Goal: Check status: Check status

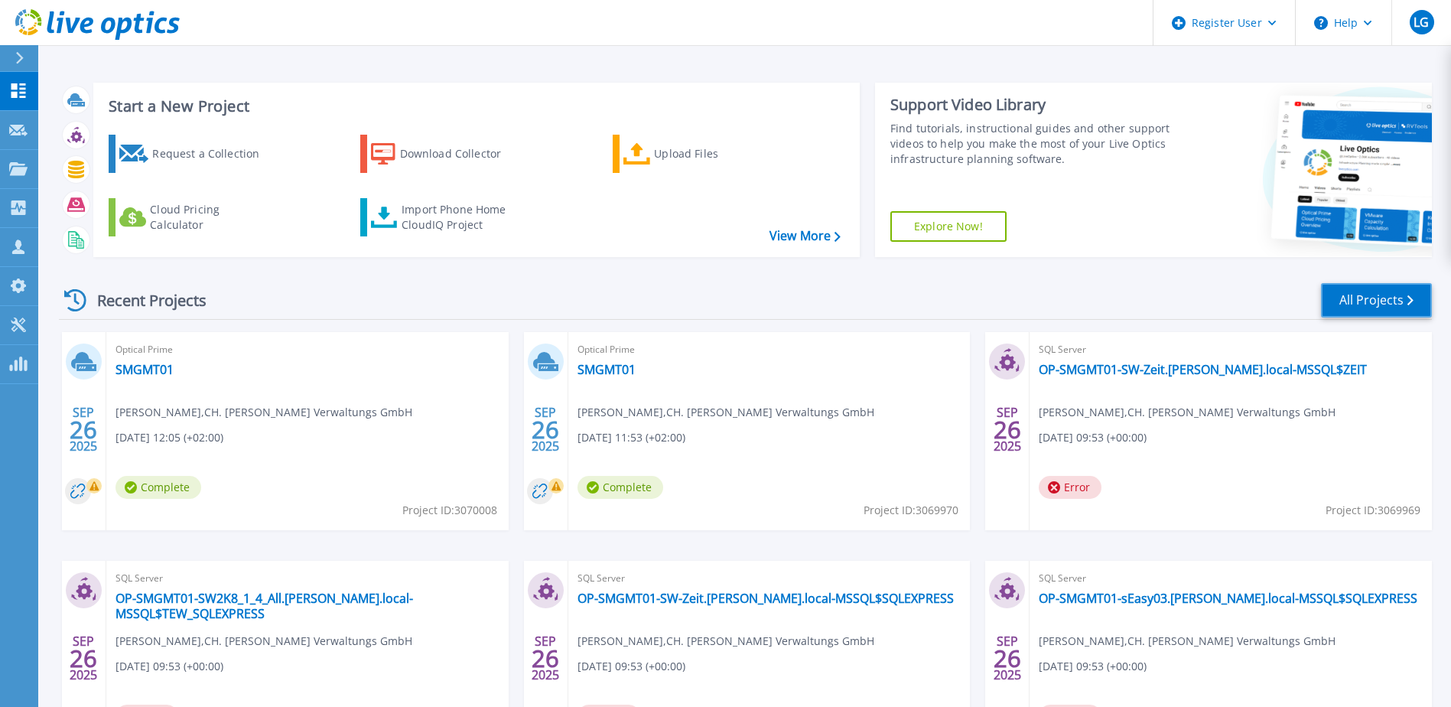
click at [1350, 294] on link "All Projects" at bounding box center [1376, 300] width 111 height 34
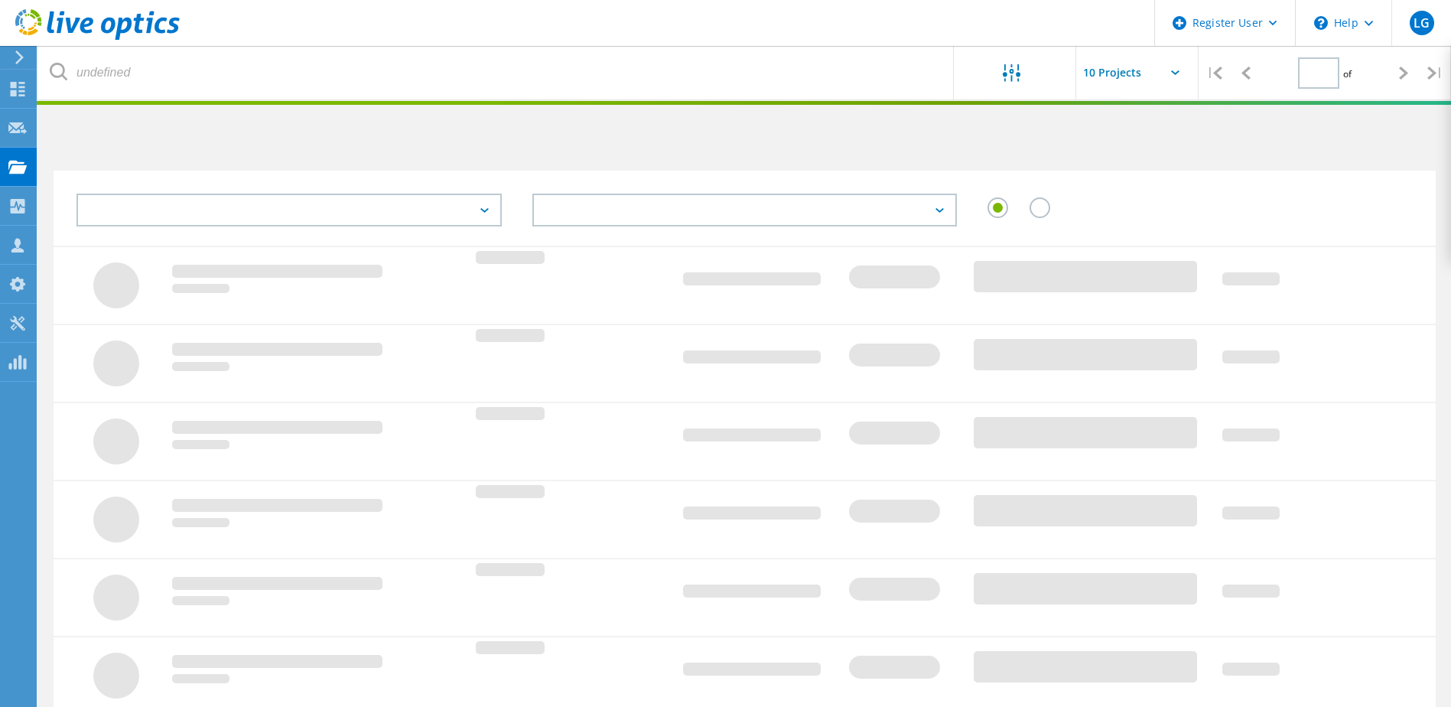
type input "1"
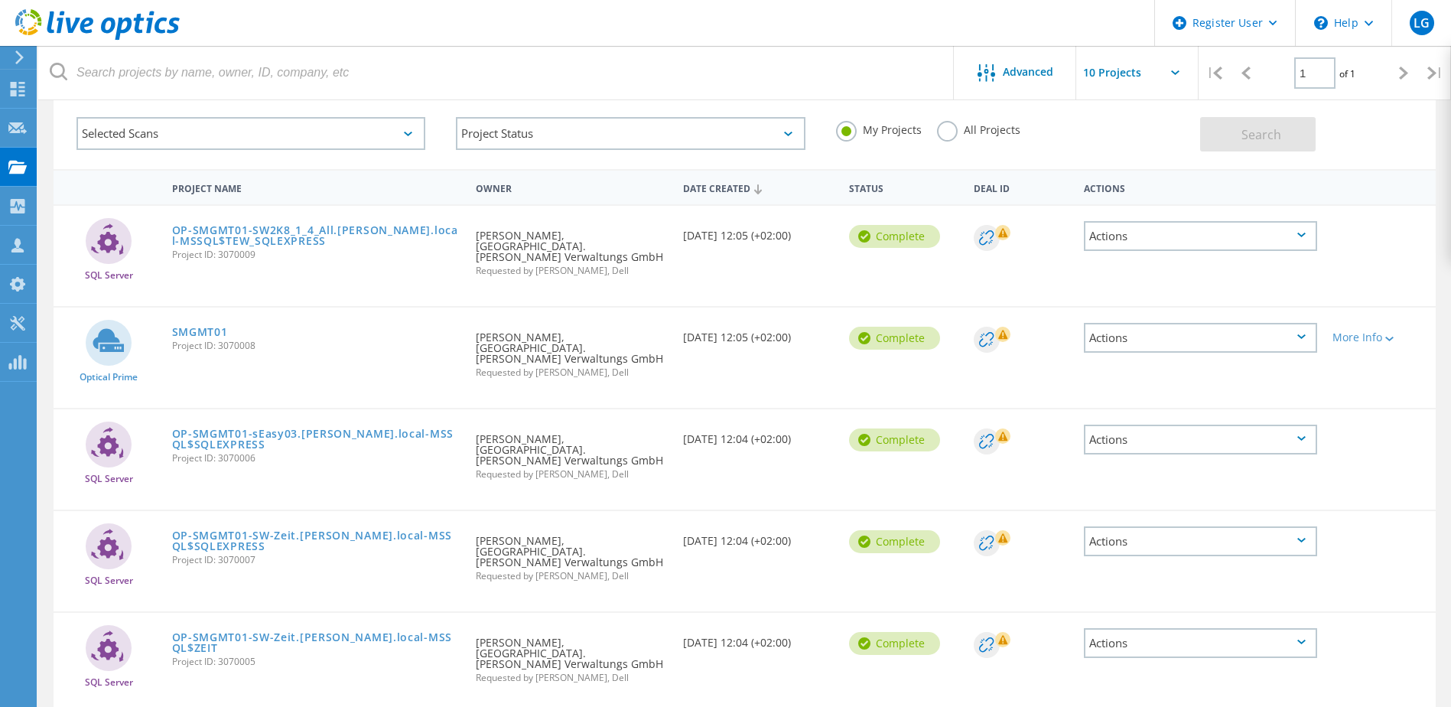
scroll to position [153, 0]
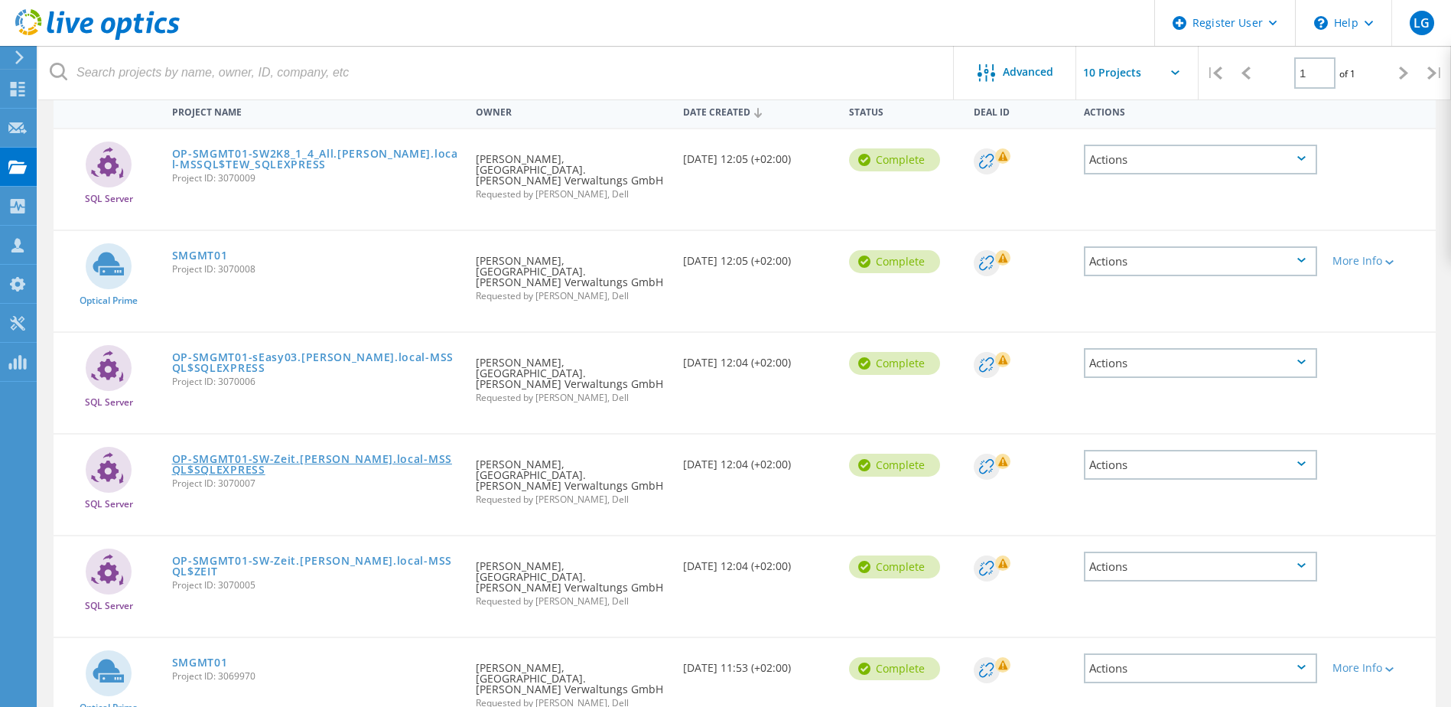
click at [252, 453] on link "OP-SMGMT01-SW-Zeit.[PERSON_NAME].local-MSSQL$SQLEXPRESS" at bounding box center [316, 463] width 289 height 21
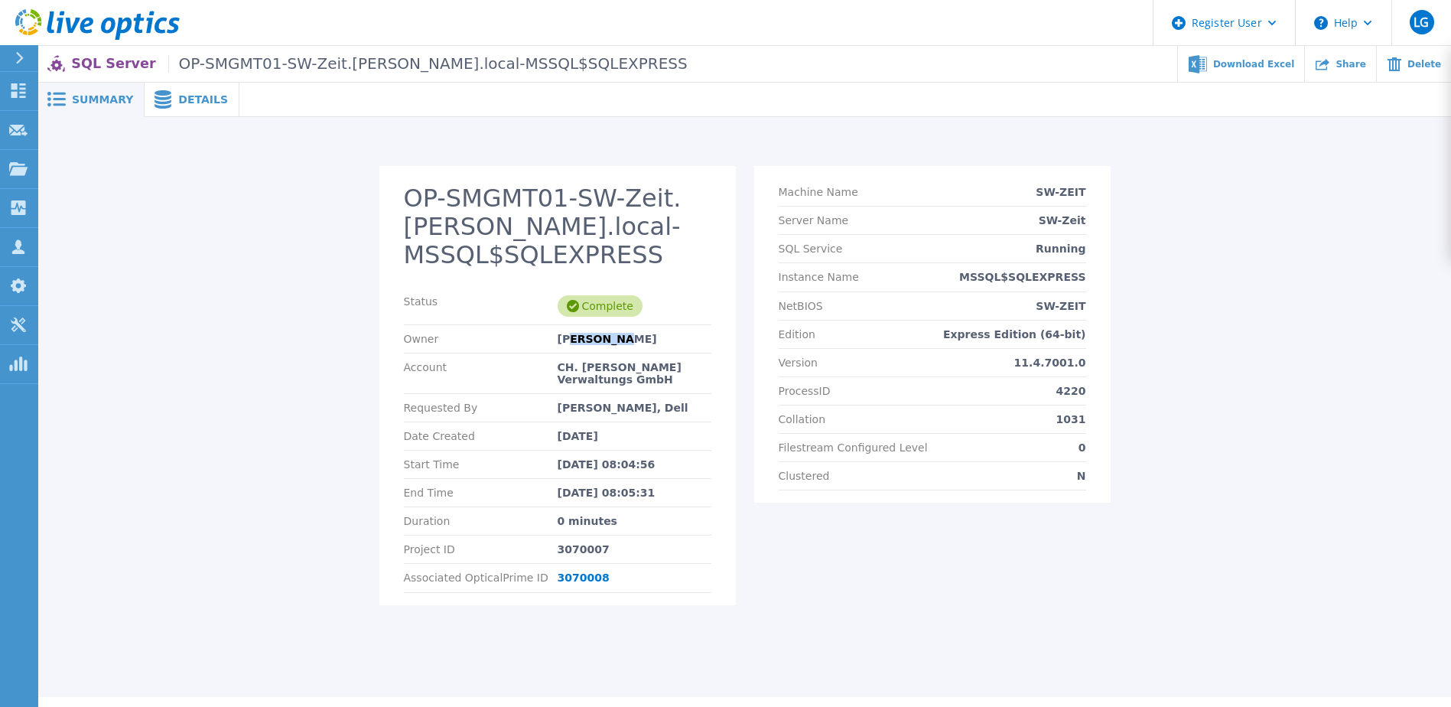
drag, startPoint x: 567, startPoint y: 343, endPoint x: 619, endPoint y: 347, distance: 51.4
click at [619, 347] on div "Owner Kevin Weidner" at bounding box center [557, 339] width 307 height 28
click at [187, 107] on div "Details" at bounding box center [192, 100] width 95 height 34
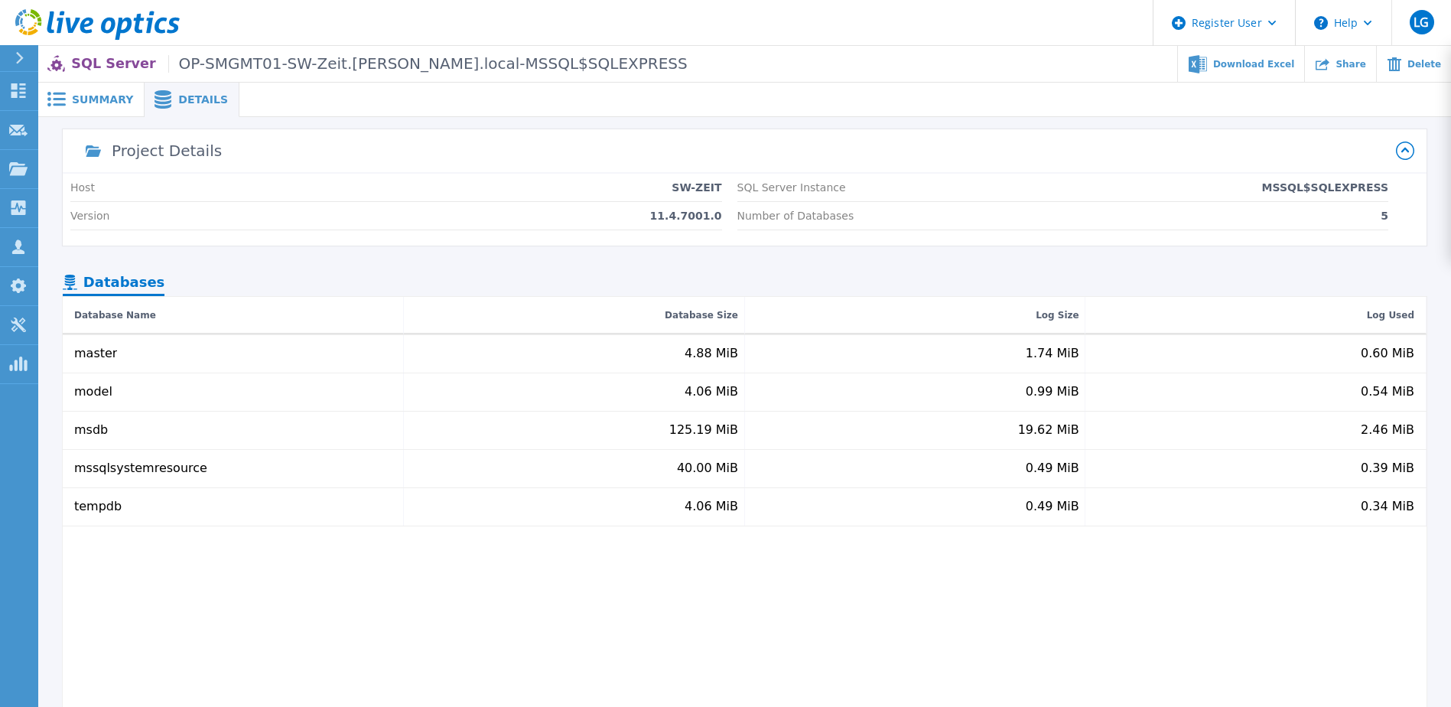
click at [112, 103] on span "Summary" at bounding box center [102, 99] width 61 height 11
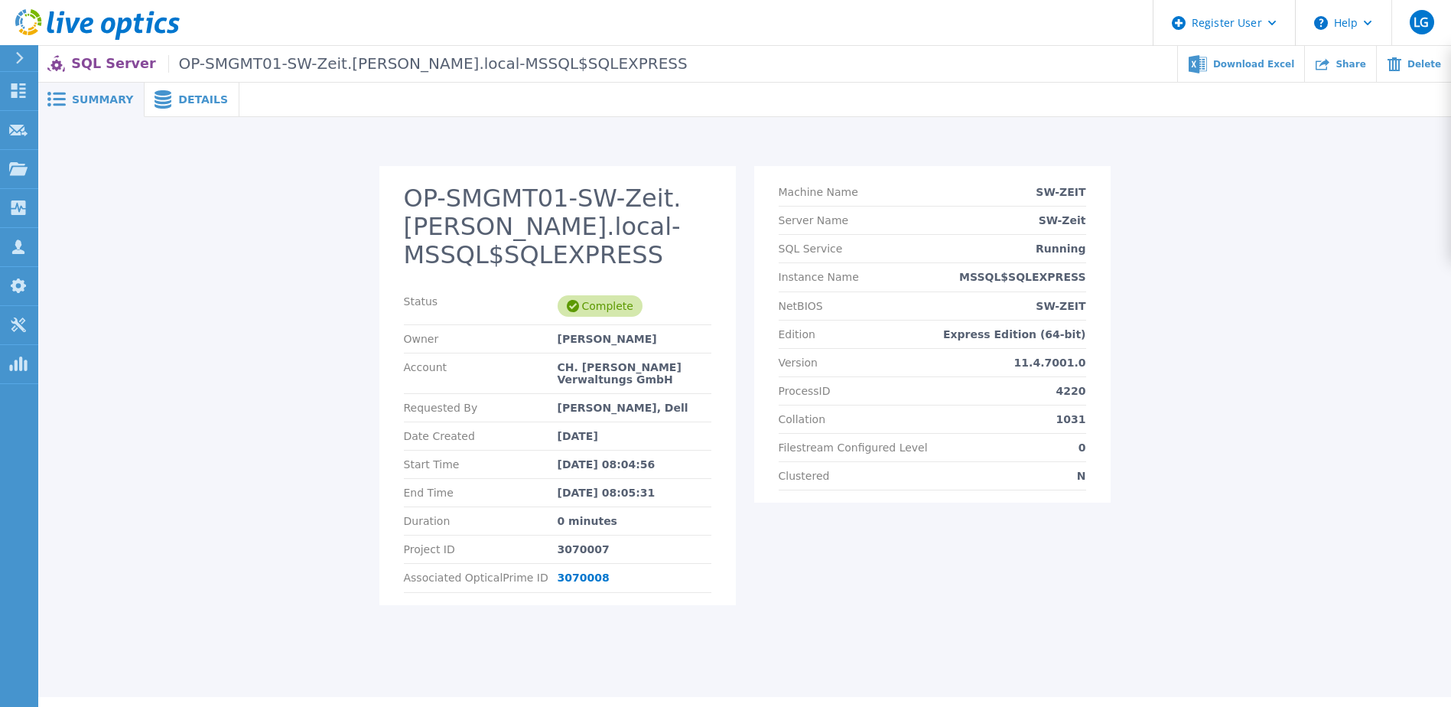
click at [64, 24] on icon at bounding box center [97, 24] width 164 height 31
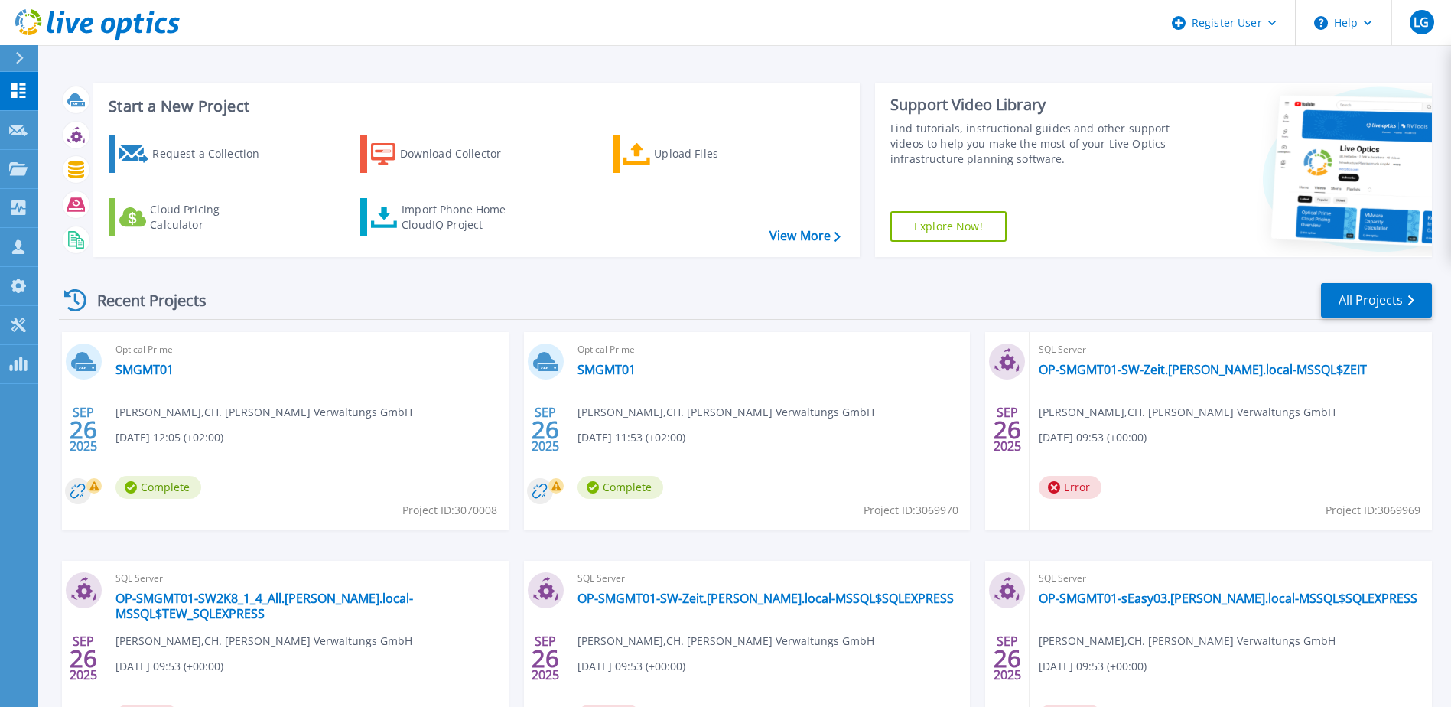
click at [585, 320] on div "Recent Projects All Projects" at bounding box center [745, 300] width 1373 height 38
drag, startPoint x: 578, startPoint y: 350, endPoint x: 688, endPoint y: 370, distance: 111.9
click at [688, 370] on div "Optical Prime SMGMT01 [PERSON_NAME] , CH. [PERSON_NAME] Verwaltungs GmbH [DATE]…" at bounding box center [769, 431] width 402 height 198
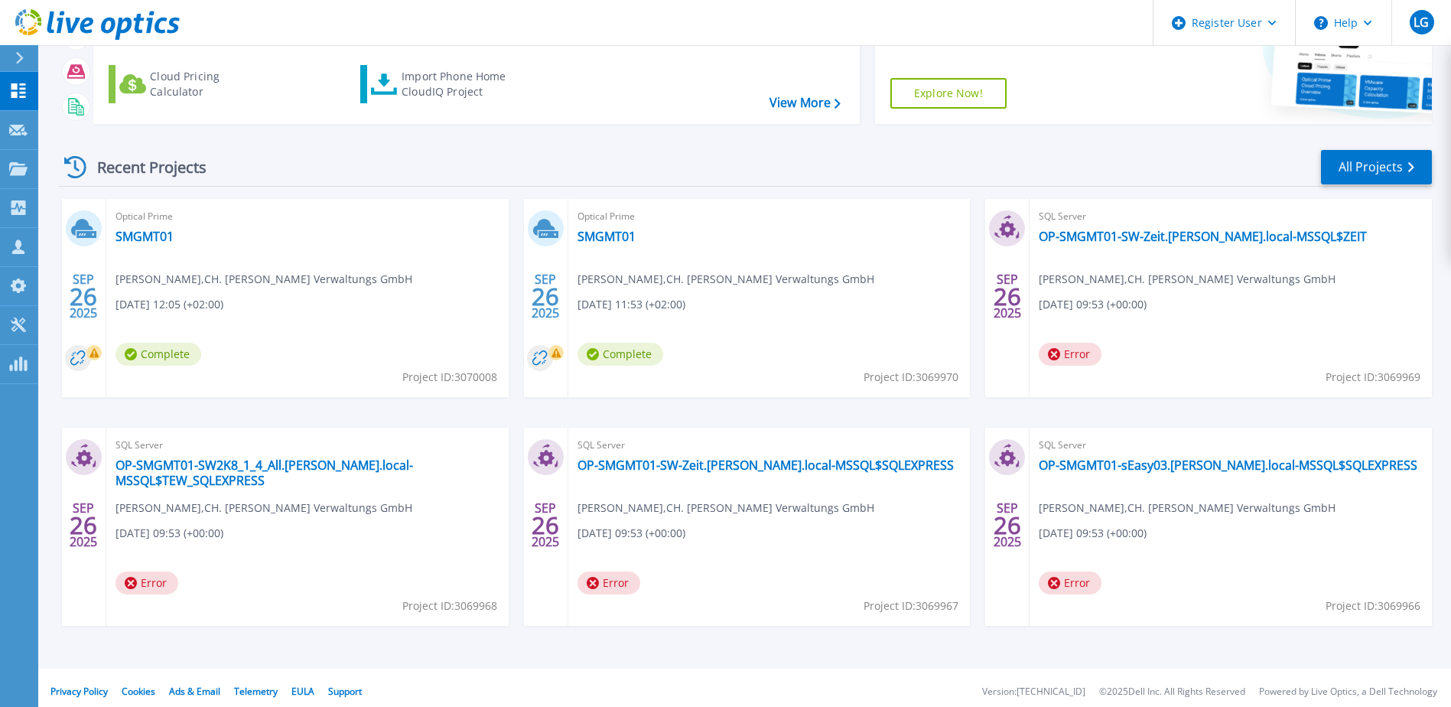
scroll to position [141, 0]
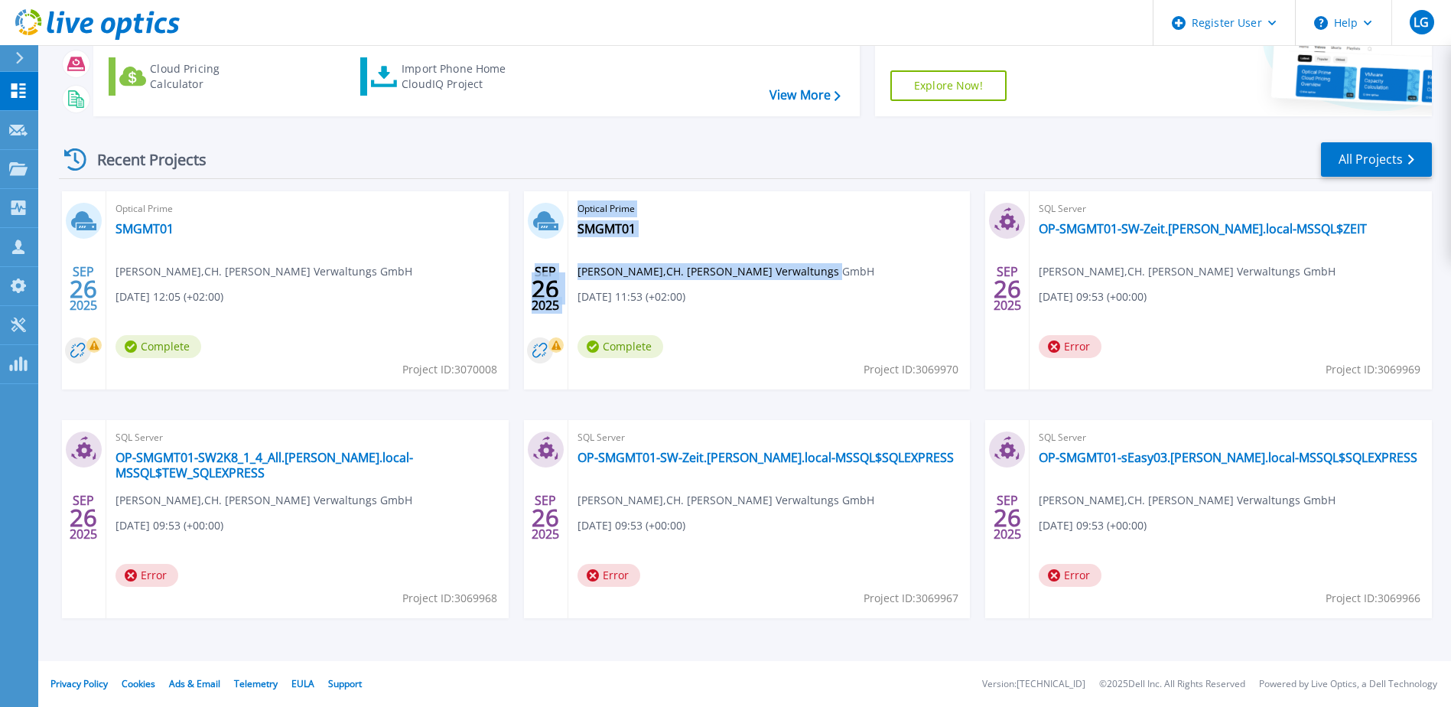
drag, startPoint x: 524, startPoint y: 200, endPoint x: 821, endPoint y: 272, distance: 306.0
click at [821, 272] on div "[DATE] Optical Prime SMGMT01 [PERSON_NAME] , [GEOGRAPHIC_DATA]. [PERSON_NAME] V…" at bounding box center [747, 290] width 447 height 198
drag, startPoint x: 821, startPoint y: 272, endPoint x: 812, endPoint y: 277, distance: 10.3
click at [812, 277] on span "[PERSON_NAME] , [GEOGRAPHIC_DATA]. [PERSON_NAME] Verwaltungs GmbH" at bounding box center [725, 271] width 297 height 17
drag, startPoint x: 570, startPoint y: 203, endPoint x: 828, endPoint y: 275, distance: 268.1
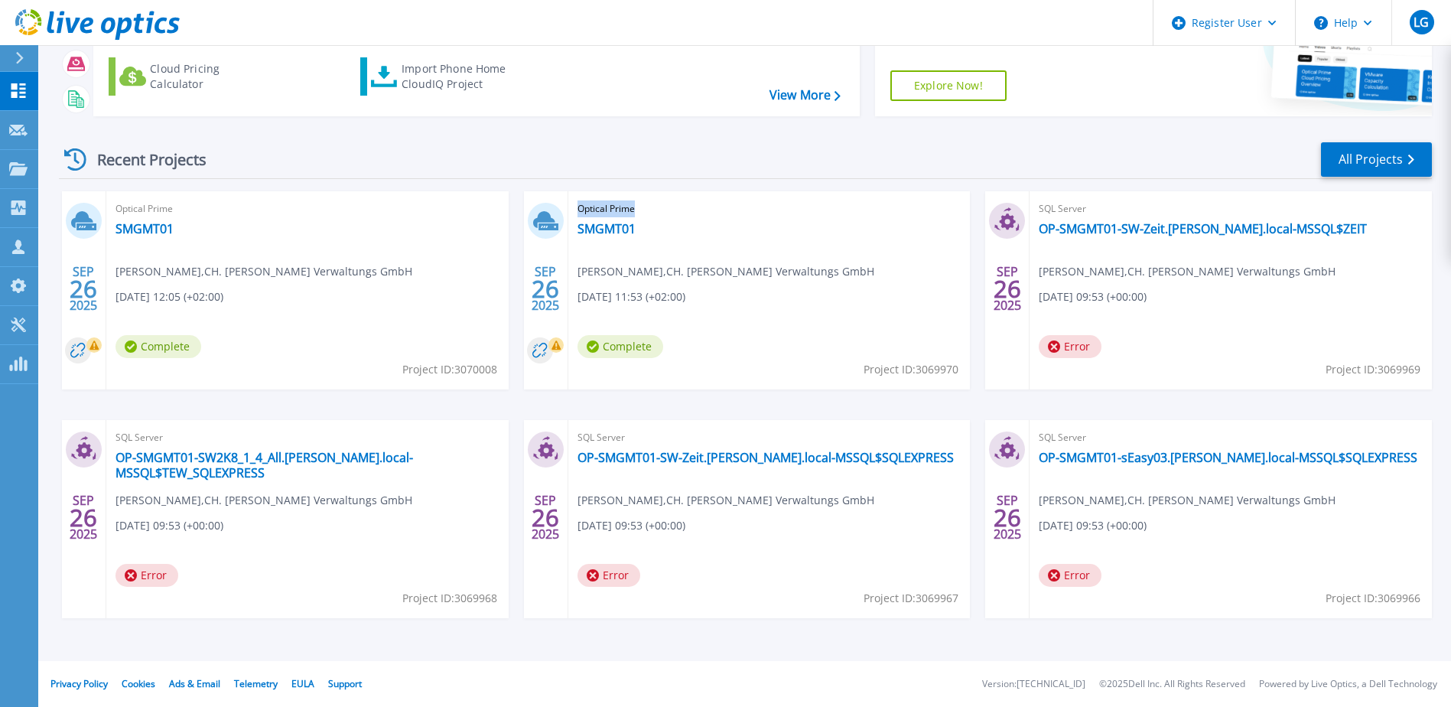
click at [828, 275] on div "Optical Prime SMGMT01 [PERSON_NAME] , CH. [PERSON_NAME] Verwaltungs GmbH [DATE]…" at bounding box center [769, 290] width 402 height 198
drag, startPoint x: 580, startPoint y: 208, endPoint x: 821, endPoint y: 271, distance: 249.6
click at [821, 271] on div "Optical Prime SMGMT01 [PERSON_NAME] , CH. [PERSON_NAME] Verwaltungs GmbH [DATE]…" at bounding box center [769, 290] width 402 height 198
click at [821, 271] on span "[PERSON_NAME] , [GEOGRAPHIC_DATA]. [PERSON_NAME] Verwaltungs GmbH" at bounding box center [725, 271] width 297 height 17
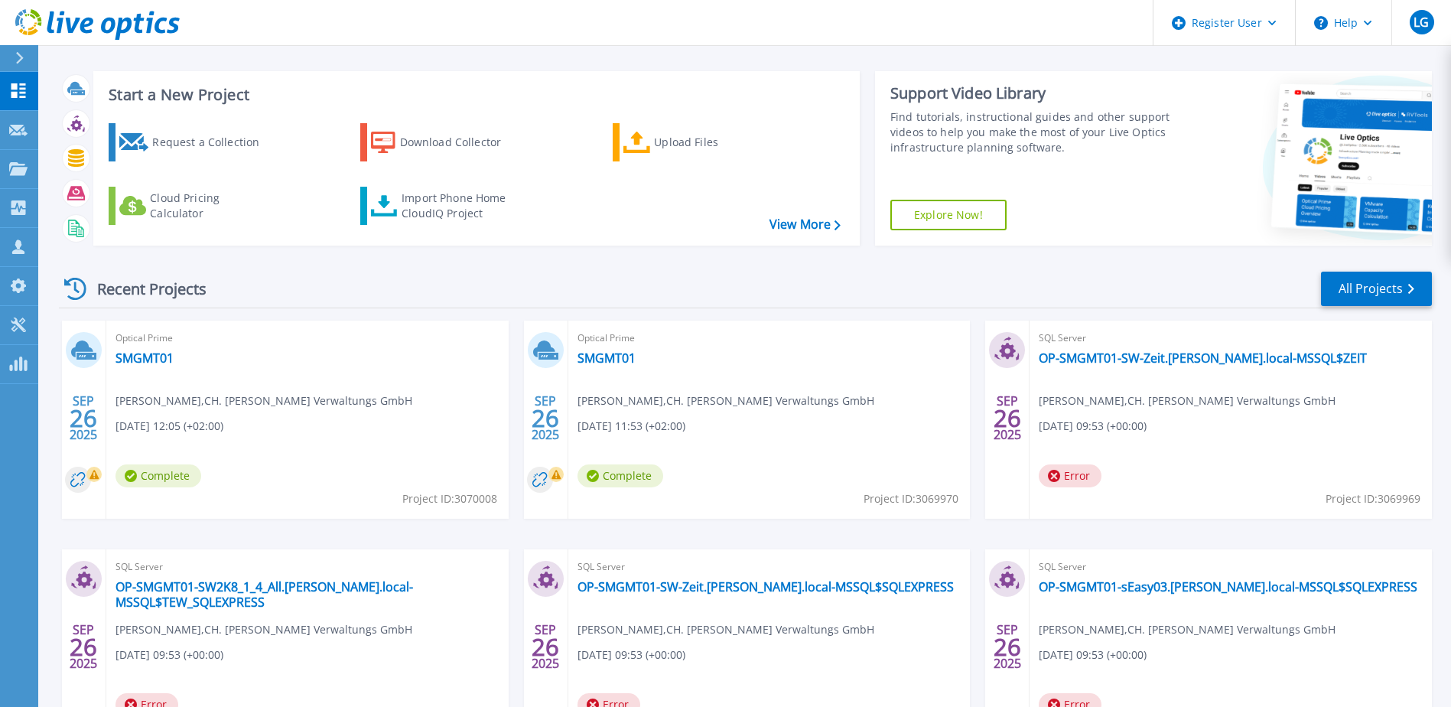
scroll to position [0, 0]
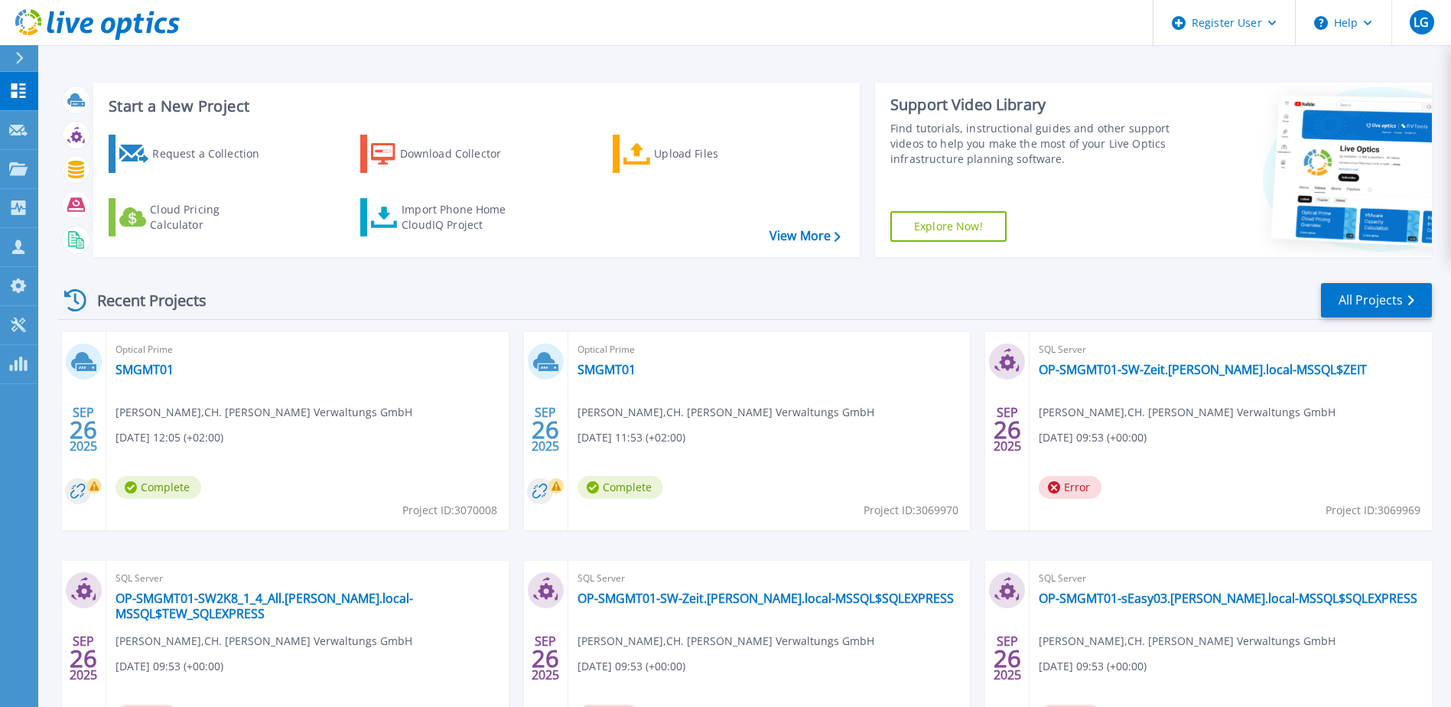
click at [14, 59] on div at bounding box center [26, 58] width 24 height 26
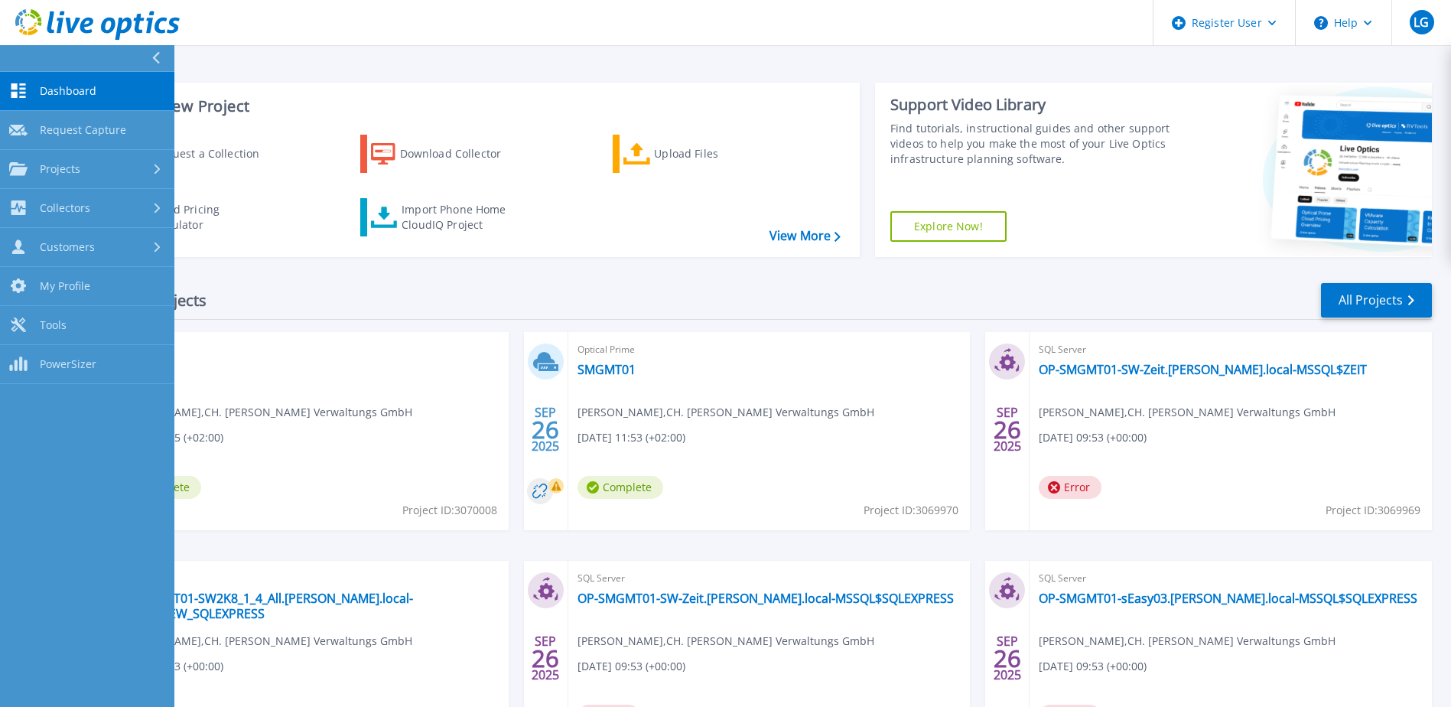
click at [153, 52] on icon at bounding box center [155, 58] width 8 height 12
